Goal: Task Accomplishment & Management: Use online tool/utility

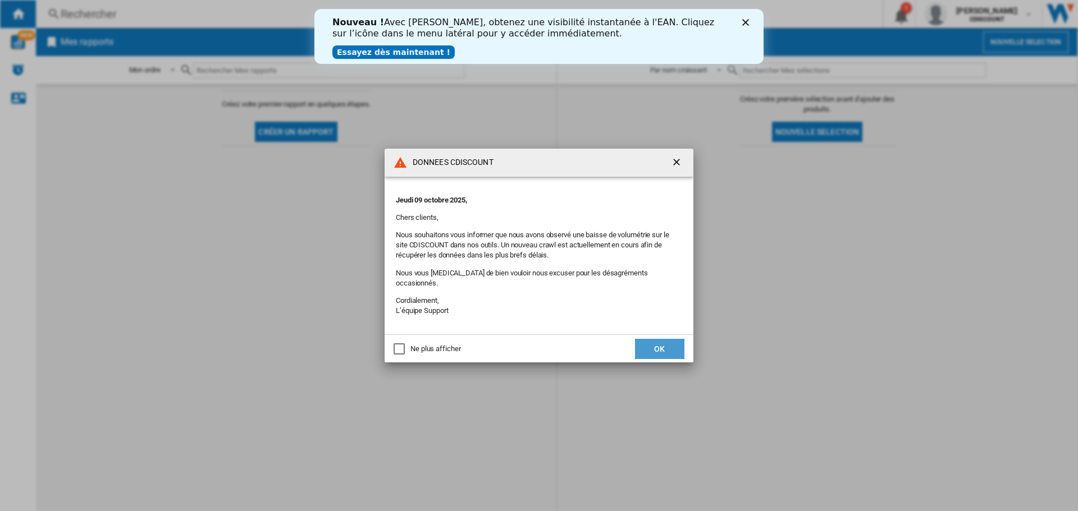
click at [646, 343] on button "OK" at bounding box center [659, 349] width 49 height 20
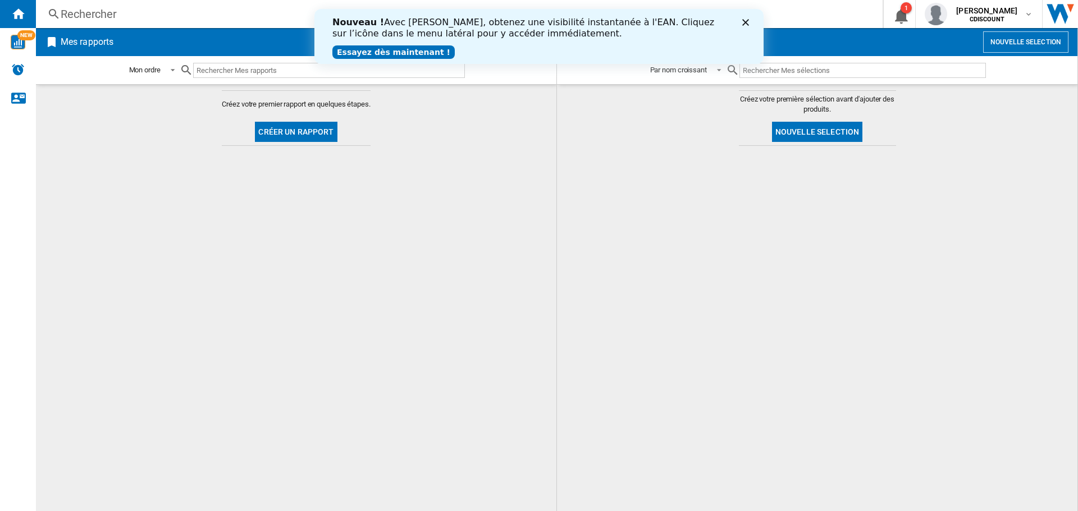
click at [745, 20] on icon "Fermer" at bounding box center [745, 22] width 7 height 7
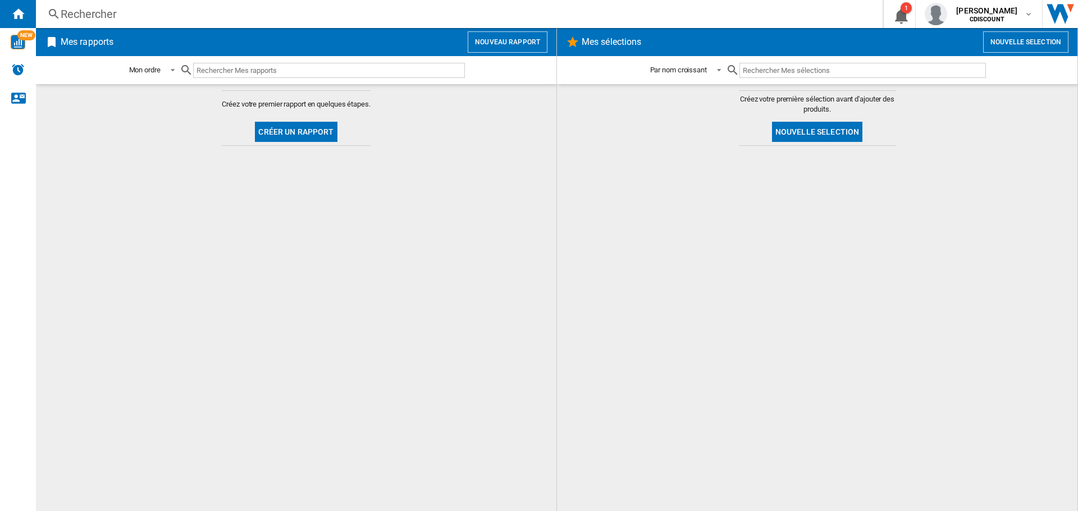
click at [291, 127] on button "Créer un rapport" at bounding box center [296, 132] width 82 height 20
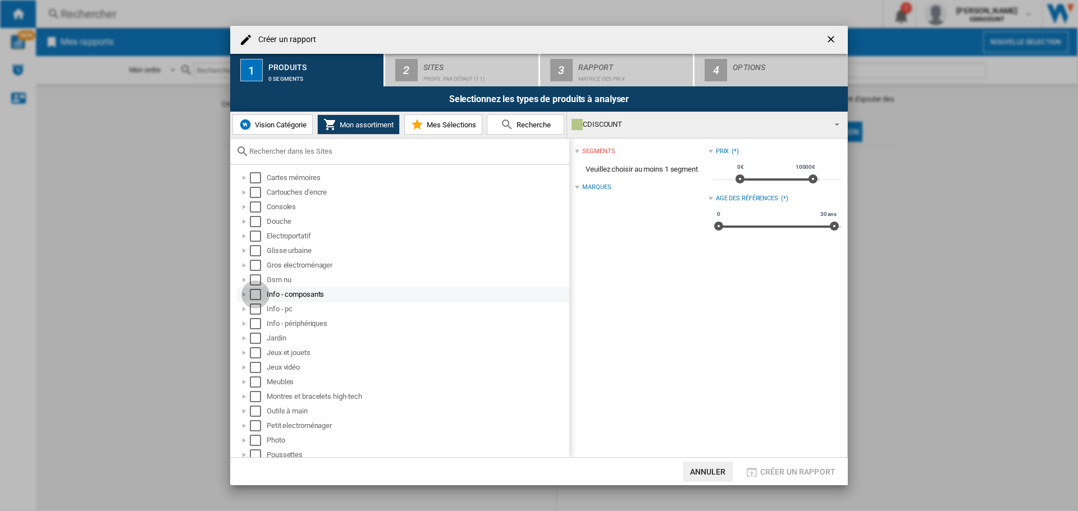
click at [256, 295] on div "Select" at bounding box center [255, 294] width 11 height 11
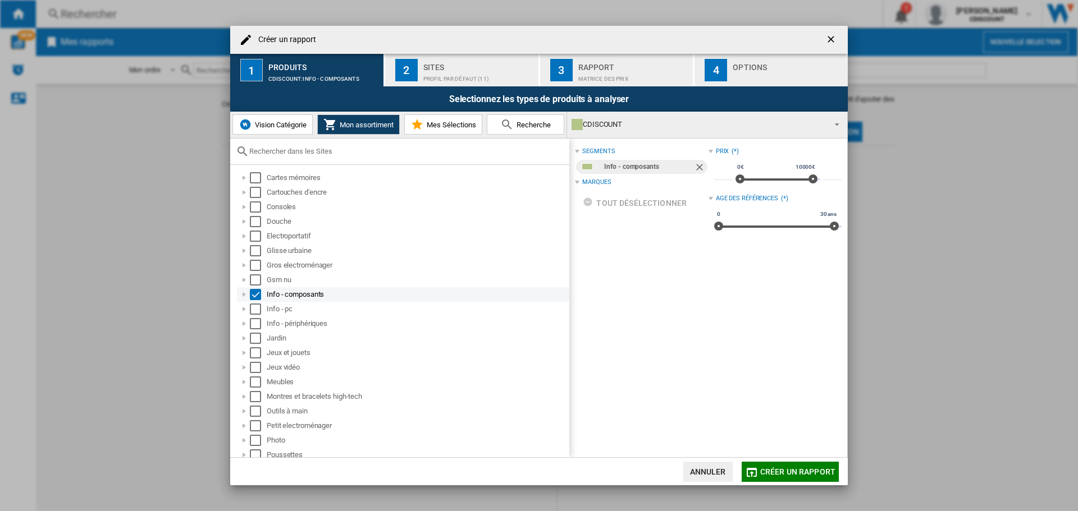
click at [245, 296] on div at bounding box center [244, 294] width 11 height 11
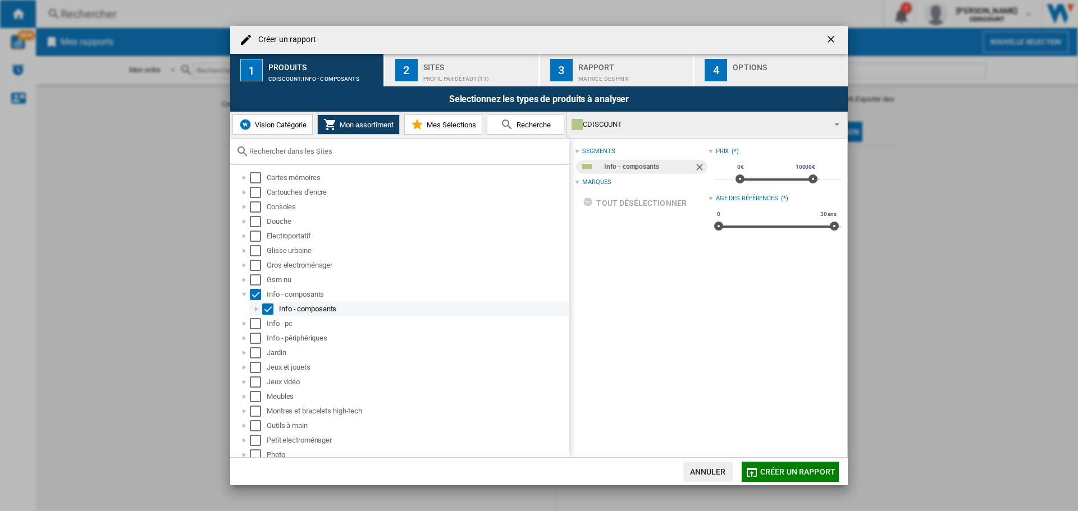
click at [255, 308] on div at bounding box center [256, 309] width 11 height 11
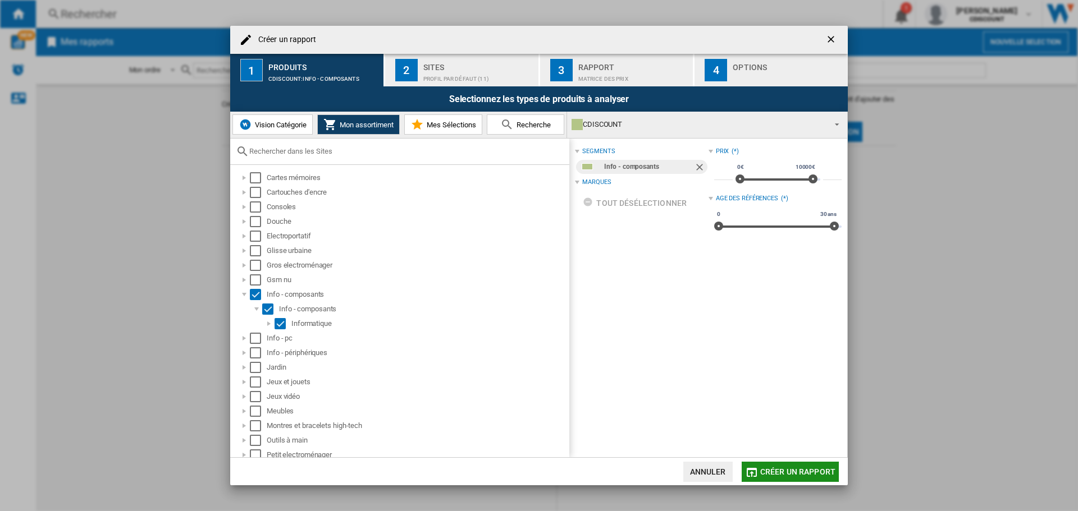
click at [787, 472] on span "Créer un rapport" at bounding box center [797, 471] width 75 height 9
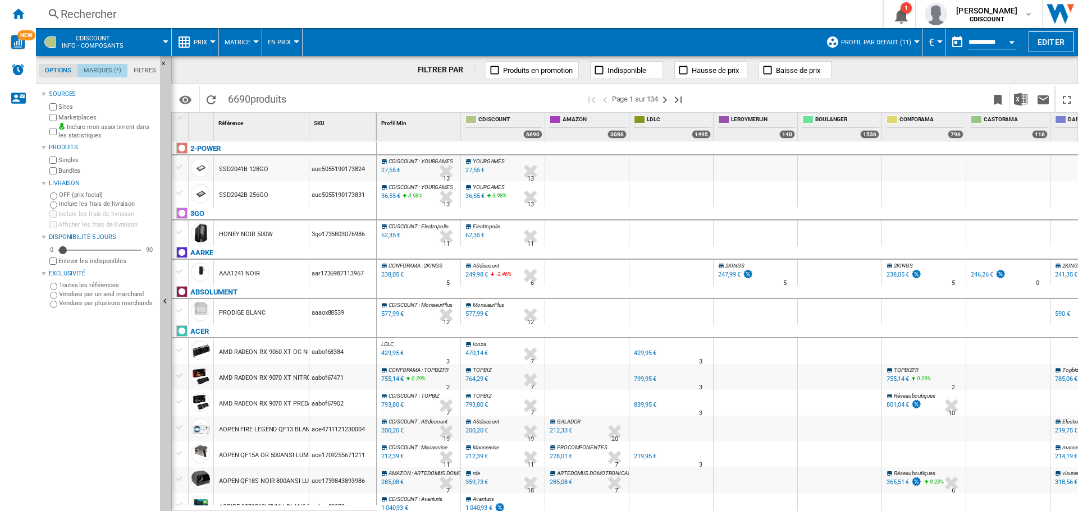
click at [97, 68] on md-tab-item "Marques (*)" at bounding box center [102, 70] width 50 height 13
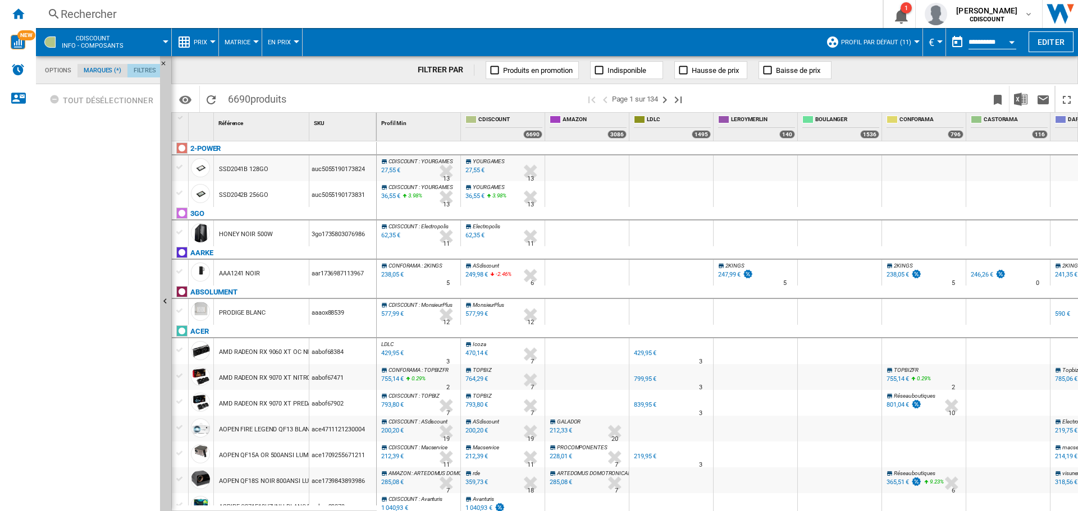
click at [144, 71] on md-tab-item "Filtres" at bounding box center [144, 70] width 35 height 13
click at [162, 42] on span at bounding box center [152, 42] width 26 height 28
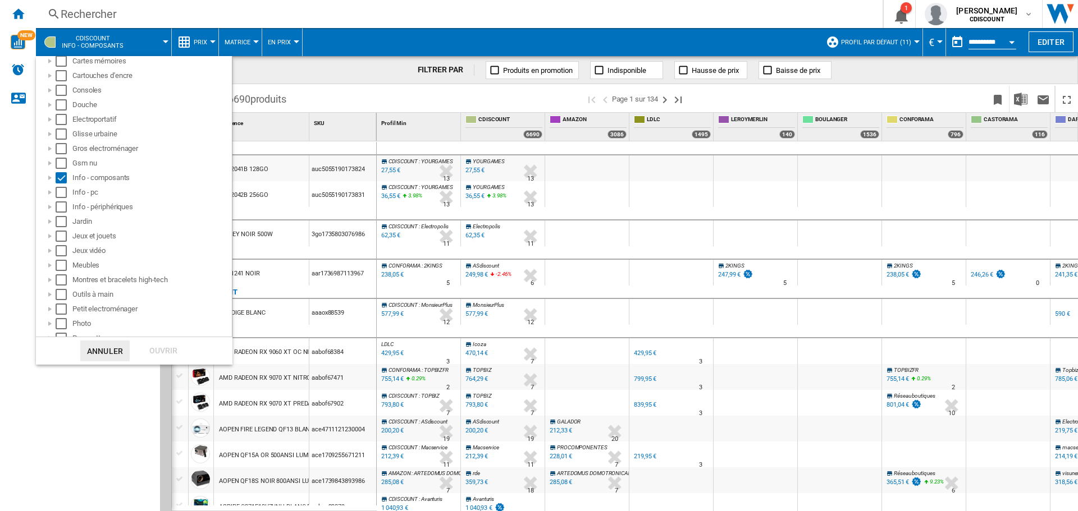
scroll to position [59, 0]
click at [48, 194] on div at bounding box center [49, 193] width 11 height 11
click at [64, 181] on div "Select" at bounding box center [61, 178] width 11 height 11
click at [72, 208] on div "Select" at bounding box center [73, 208] width 11 height 11
click at [156, 350] on div "Ouvrir" at bounding box center [163, 351] width 49 height 21
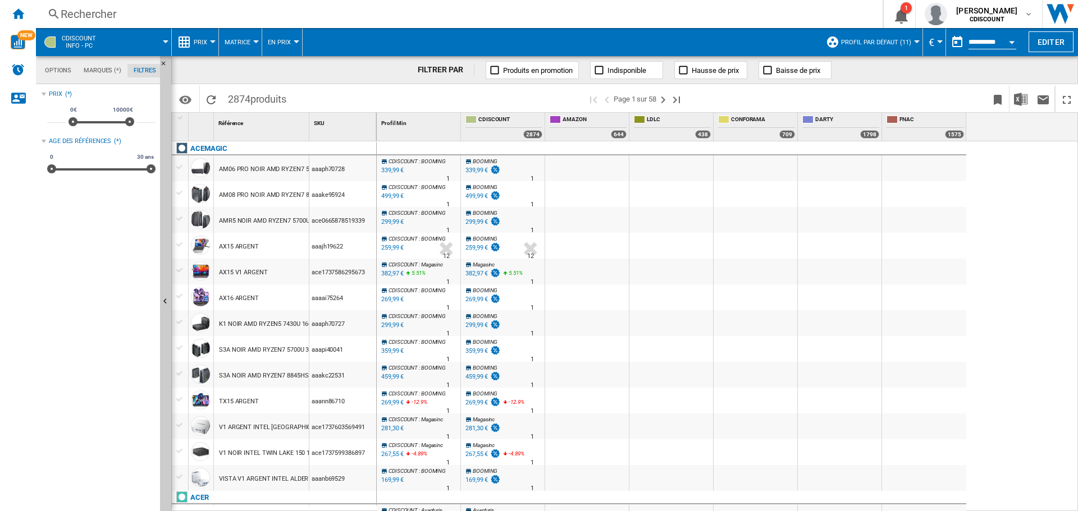
click at [164, 36] on span at bounding box center [139, 42] width 54 height 28
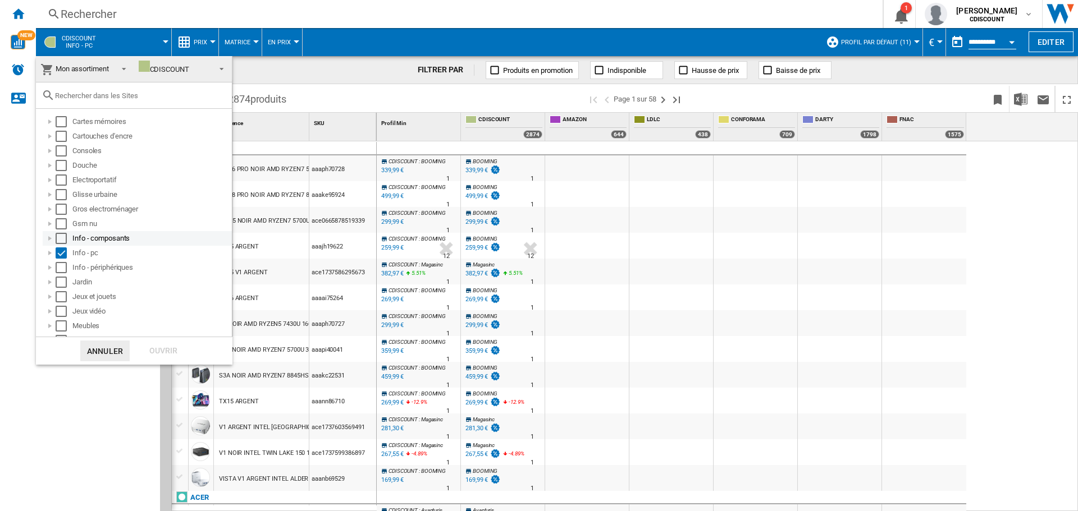
click at [48, 238] on div at bounding box center [49, 238] width 11 height 11
click at [58, 239] on div "Select" at bounding box center [61, 238] width 11 height 11
click at [63, 265] on div "Select" at bounding box center [61, 267] width 11 height 11
click at [161, 351] on div "Ouvrir" at bounding box center [163, 351] width 49 height 21
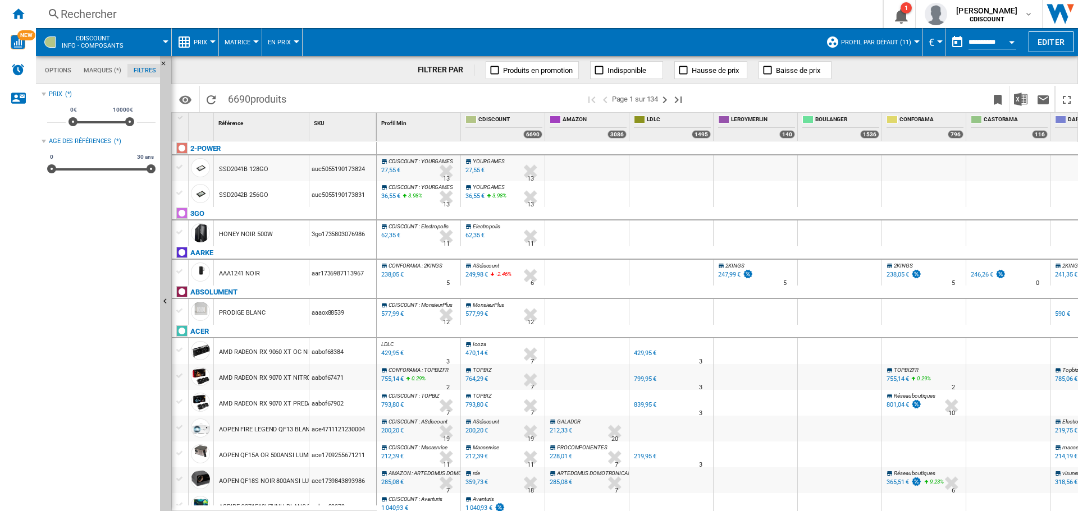
drag, startPoint x: 995, startPoint y: 0, endPoint x: 99, endPoint y: 223, distance: 923.7
click at [98, 223] on div "Prix (*) * 0€ 10000€ 0€ 10000€ ***** Age des références (*) 0 30 ans 0 30 ans" at bounding box center [99, 299] width 114 height 424
click at [103, 68] on md-tab-item "Marques (*)" at bounding box center [102, 70] width 50 height 13
click at [142, 72] on md-tab-item "Filtres" at bounding box center [144, 70] width 35 height 13
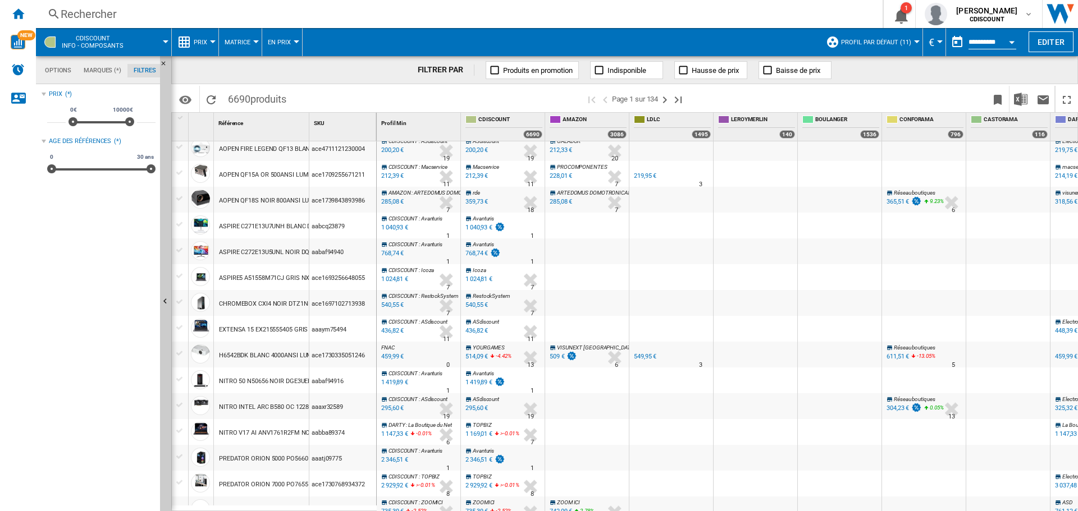
scroll to position [337, 0]
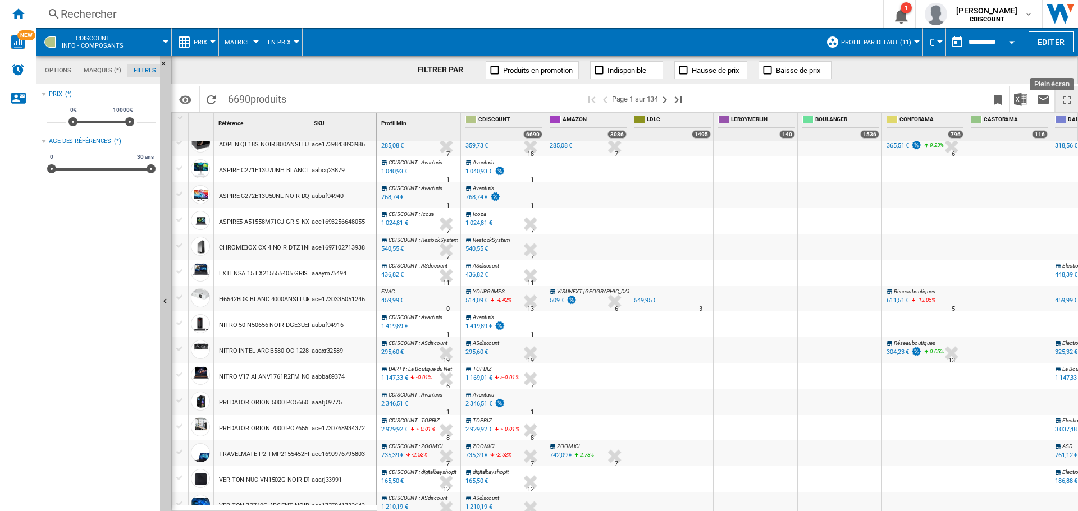
click at [1064, 102] on ng-md-icon "Plein écran" at bounding box center [1066, 99] width 13 height 13
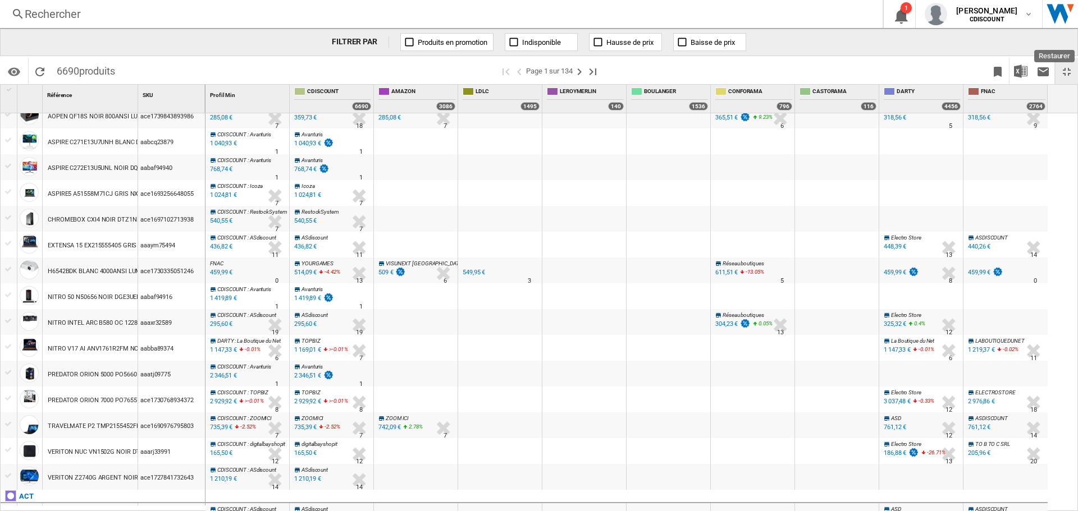
click at [1065, 70] on ng-md-icon "Restaurer" at bounding box center [1066, 71] width 13 height 13
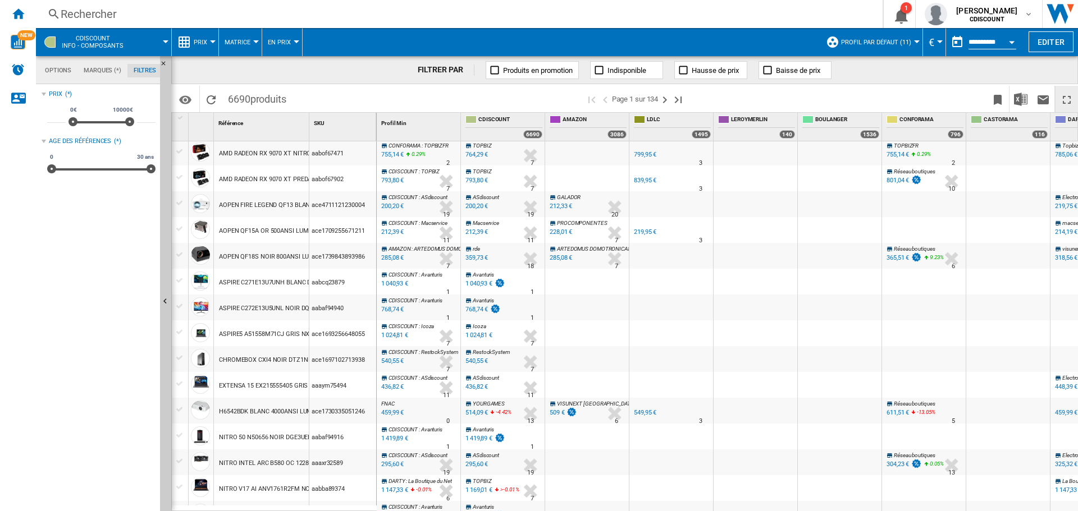
scroll to position [168, 0]
